Goal: Find specific fact: Find specific fact

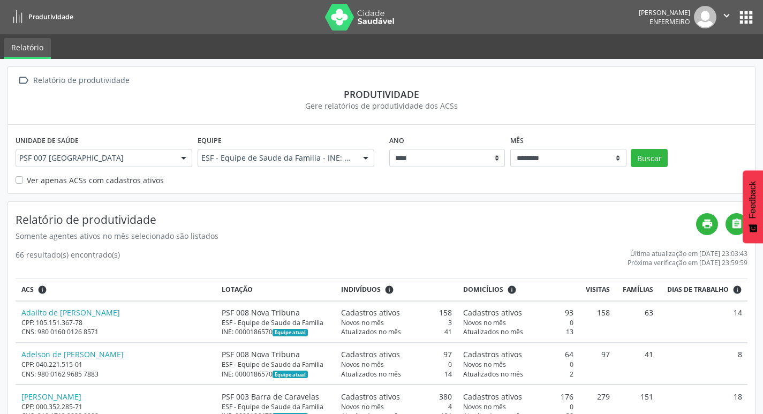
click at [743, 19] on button "apps" at bounding box center [746, 17] width 19 height 19
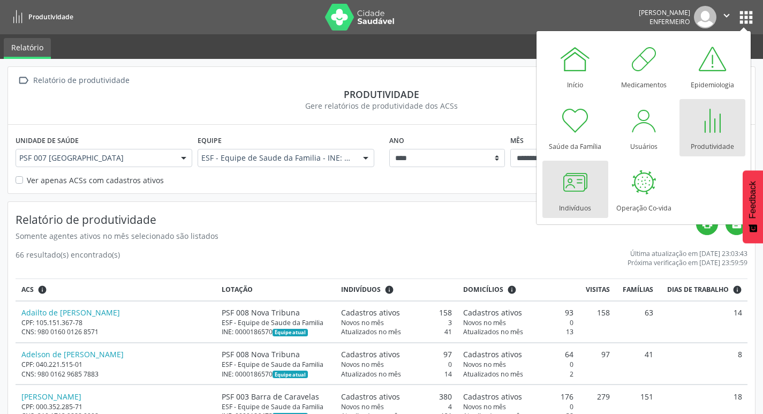
click at [574, 191] on div at bounding box center [575, 182] width 32 height 32
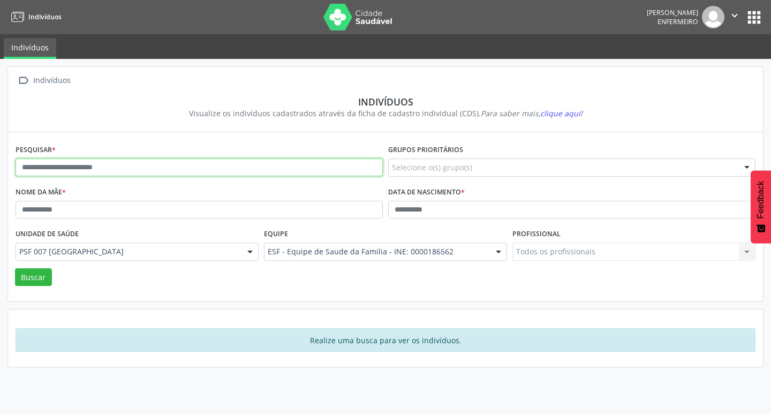
click at [53, 166] on input "text" at bounding box center [199, 168] width 367 height 18
type input "*"
type input "**********"
click at [15, 268] on button "Buscar" at bounding box center [33, 277] width 37 height 18
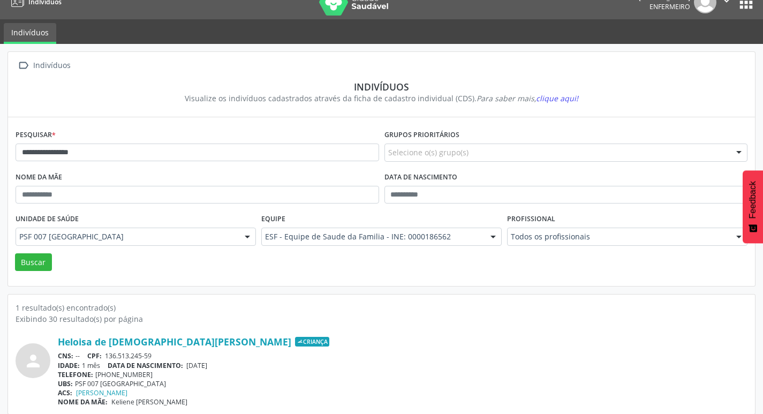
scroll to position [23, 0]
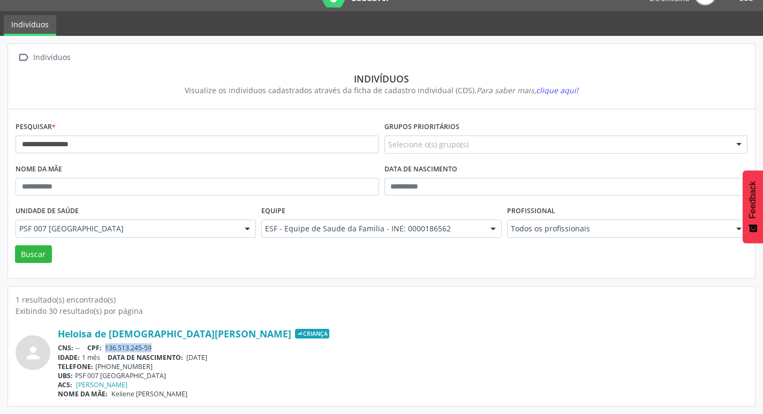
drag, startPoint x: 106, startPoint y: 348, endPoint x: 163, endPoint y: 351, distance: 57.4
click at [163, 351] on div "CNS: -- CPF: 136.513.245-59" at bounding box center [403, 347] width 690 height 9
copy span "136.513.245-59"
click at [328, 366] on div "TELEFONE: (73) 3297-1717" at bounding box center [403, 366] width 690 height 9
drag, startPoint x: 51, startPoint y: 330, endPoint x: 155, endPoint y: 329, distance: 103.4
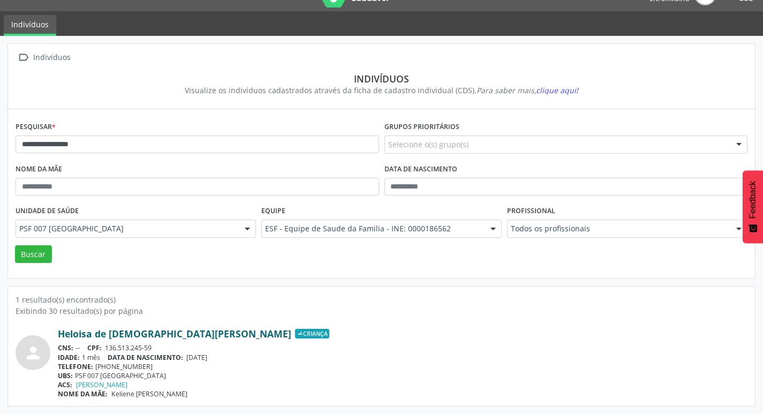
click at [155, 329] on div "person Heloisa de Jesus Dias Criança CNS: -- CPF: 136.513.245-59 IDADE: 1 mês D…" at bounding box center [382, 363] width 732 height 71
copy div "Heloisa de Jesus Dias"
click at [252, 350] on div "CNS: -- CPF: 136.513.245-59" at bounding box center [403, 347] width 690 height 9
